Goal: Find specific page/section: Find specific page/section

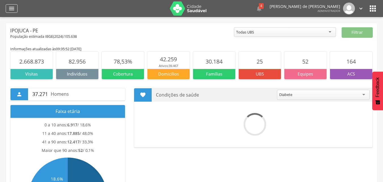
click at [14, 9] on icon "" at bounding box center [11, 8] width 7 height 7
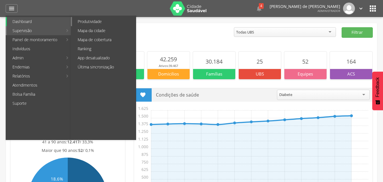
click at [91, 22] on link "Produtividade" at bounding box center [104, 21] width 64 height 9
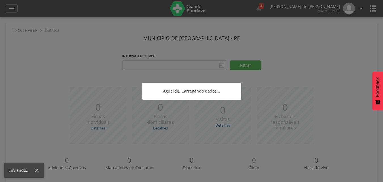
type input "**********"
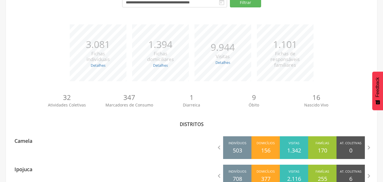
scroll to position [85, 0]
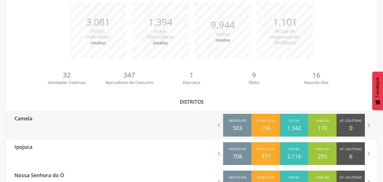
click at [22, 120] on p "Camela" at bounding box center [23, 116] width 18 height 11
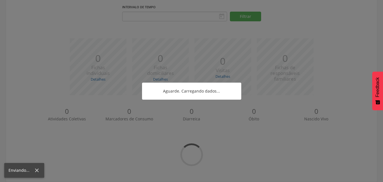
type input "**********"
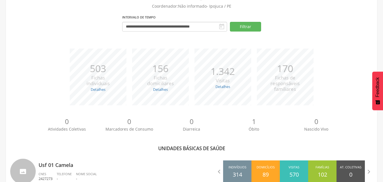
scroll to position [85, 0]
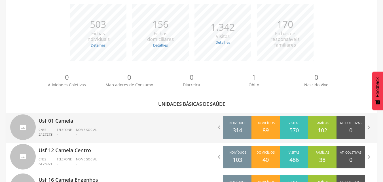
click at [79, 126] on div "Usf 01 Camela CNES 2427273 Telefone - Nome Social -" at bounding box center [113, 127] width 149 height 29
type input "**********"
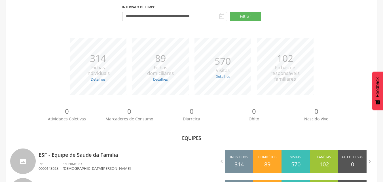
scroll to position [85, 0]
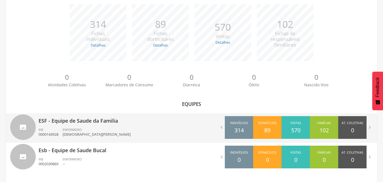
click at [92, 128] on div "ENFERMEIRO [DEMOGRAPHIC_DATA][PERSON_NAME]" at bounding box center [99, 132] width 72 height 10
type input "**********"
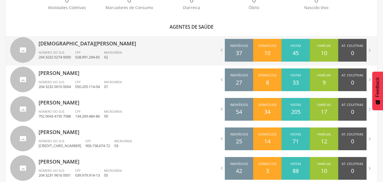
click at [87, 50] on div "[DEMOGRAPHIC_DATA][PERSON_NAME] Número do SUS 204 3232 0274 0000 CPF 028.991.29…" at bounding box center [113, 50] width 149 height 29
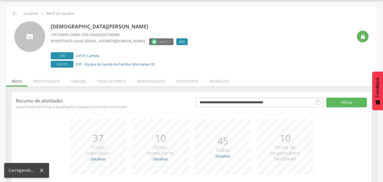
scroll to position [60, 0]
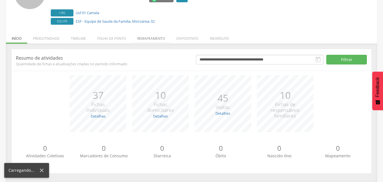
click at [153, 37] on li "Remapeamento" at bounding box center [151, 36] width 39 height 13
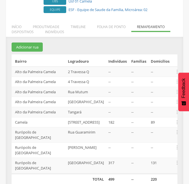
scroll to position [77, 0]
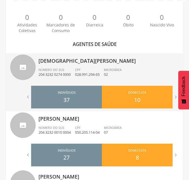
scroll to position [162, 0]
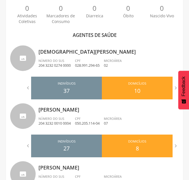
click at [63, 118] on span "Número do SUS" at bounding box center [52, 118] width 26 height 4
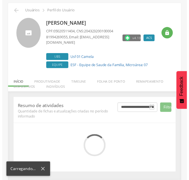
scroll to position [77, 0]
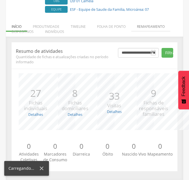
click at [146, 26] on li "Remapeamento" at bounding box center [151, 24] width 39 height 13
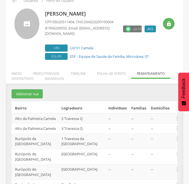
scroll to position [80, 0]
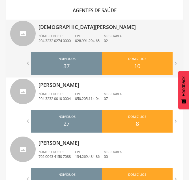
scroll to position [221, 0]
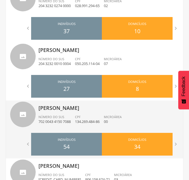
click at [62, 113] on div "[PERSON_NAME] Número do SUS 702 0043 4150 7088 CPF 134.269.484-86 Microárea 00" at bounding box center [109, 114] width 141 height 29
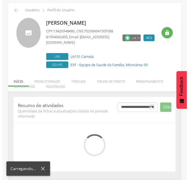
scroll to position [77, 0]
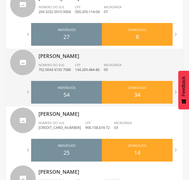
scroll to position [278, 0]
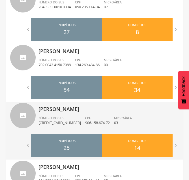
click at [73, 130] on div "[PERSON_NAME] Marques Número do SUS [CREDIT_CARD_NUMBER] CPF 906.158.674-72 Mic…" at bounding box center [109, 115] width 141 height 29
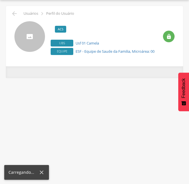
scroll to position [20, 0]
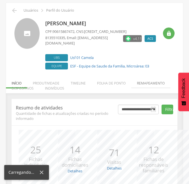
click at [143, 82] on div " Usuários  Perfil do Usuário [PERSON_NAME] CPF: 90615867472 , CNS: [CREDIT_CA…" at bounding box center [94, 119] width 177 height 233
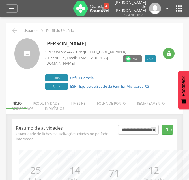
scroll to position [77, 0]
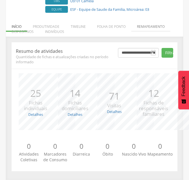
click at [143, 27] on li "Remapeamento" at bounding box center [151, 24] width 39 height 13
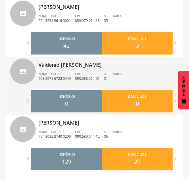
click at [77, 66] on p "Valdenio [PERSON_NAME]" at bounding box center [109, 62] width 141 height 11
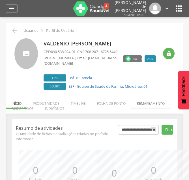
click at [163, 103] on li "Remapeamento" at bounding box center [151, 101] width 39 height 13
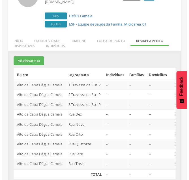
scroll to position [69, 0]
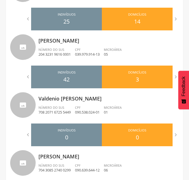
scroll to position [410, 0]
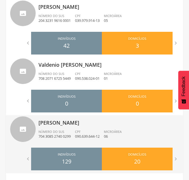
click at [75, 137] on div "Número do SUS 704 3085 2740 0299" at bounding box center [57, 134] width 37 height 10
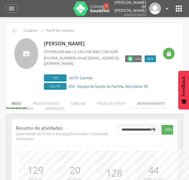
click at [140, 102] on li "Remapeamento" at bounding box center [151, 101] width 39 height 13
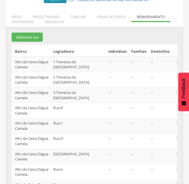
scroll to position [113, 0]
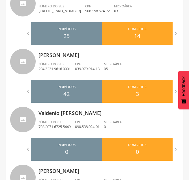
scroll to position [397, 0]
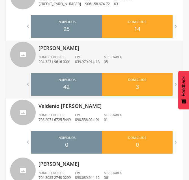
click at [101, 65] on li "CPF 039.979.914-13" at bounding box center [89, 61] width 29 height 12
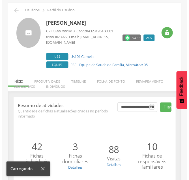
scroll to position [77, 0]
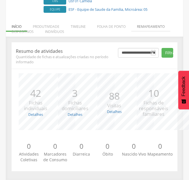
click at [143, 27] on li "Remapeamento" at bounding box center [151, 24] width 39 height 13
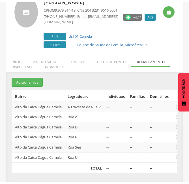
scroll to position [39, 0]
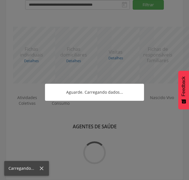
scroll to position [397, 0]
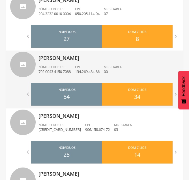
click at [81, 66] on span "CPF" at bounding box center [78, 67] width 6 height 4
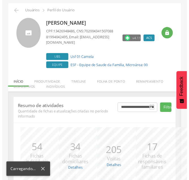
scroll to position [77, 0]
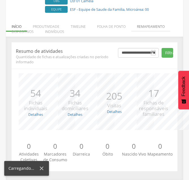
click at [146, 26] on li "Remapeamento" at bounding box center [151, 24] width 39 height 13
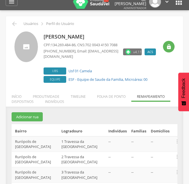
scroll to position [0, 0]
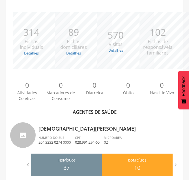
scroll to position [142, 0]
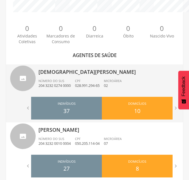
click at [92, 74] on p "[DEMOGRAPHIC_DATA][PERSON_NAME]" at bounding box center [109, 69] width 141 height 11
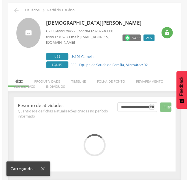
scroll to position [84, 0]
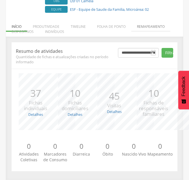
click at [146, 23] on li "Remapeamento" at bounding box center [151, 24] width 39 height 13
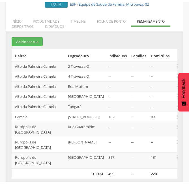
scroll to position [77, 0]
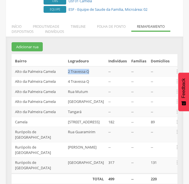
drag, startPoint x: 62, startPoint y: 78, endPoint x: 89, endPoint y: 80, distance: 27.5
click at [89, 77] on tr "Alto da Palmeira Camela 2 Travessa Q -- -- --  Editar Alocar famílias Desaloca…" at bounding box center [95, 71] width 166 height 10
drag, startPoint x: 84, startPoint y: 79, endPoint x: 122, endPoint y: 67, distance: 39.5
click at [122, 66] on th "Indivíduos" at bounding box center [117, 60] width 23 height 12
drag, startPoint x: 68, startPoint y: 78, endPoint x: 90, endPoint y: 80, distance: 22.2
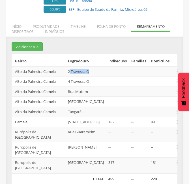
click at [90, 77] on td "2 Travessa Q" at bounding box center [86, 71] width 41 height 10
click at [87, 77] on td "2 Travessa Q" at bounding box center [86, 71] width 41 height 10
drag, startPoint x: 67, startPoint y: 79, endPoint x: 89, endPoint y: 79, distance: 22.1
click at [89, 77] on td "2 Travessa Q" at bounding box center [86, 71] width 41 height 10
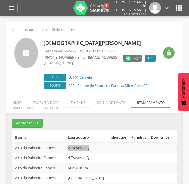
scroll to position [0, 0]
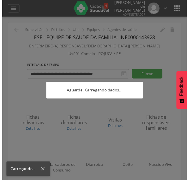
scroll to position [71, 0]
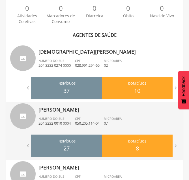
click at [80, 126] on li "CPF 050.205.114-04" at bounding box center [89, 122] width 29 height 12
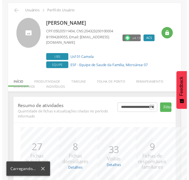
scroll to position [77, 0]
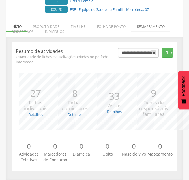
click at [160, 28] on li "Remapeamento" at bounding box center [151, 24] width 39 height 13
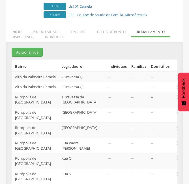
scroll to position [80, 0]
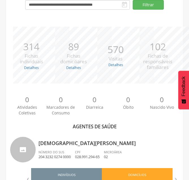
scroll to position [80, 0]
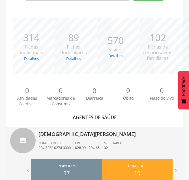
click at [100, 136] on p "[DEMOGRAPHIC_DATA][PERSON_NAME]" at bounding box center [109, 131] width 141 height 11
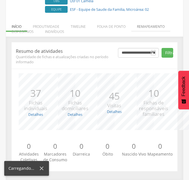
click at [158, 28] on li "Remapeamento" at bounding box center [151, 24] width 39 height 13
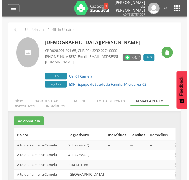
scroll to position [17, 0]
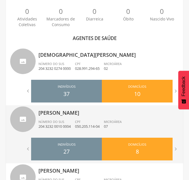
click at [79, 116] on p "[PERSON_NAME]" at bounding box center [109, 110] width 141 height 11
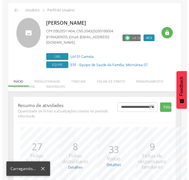
scroll to position [77, 0]
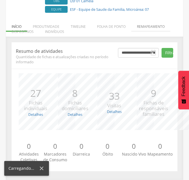
click at [147, 25] on li "Remapeamento" at bounding box center [151, 24] width 39 height 13
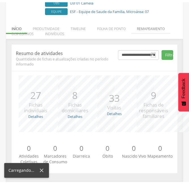
scroll to position [80, 0]
